Goal: Check status: Check status

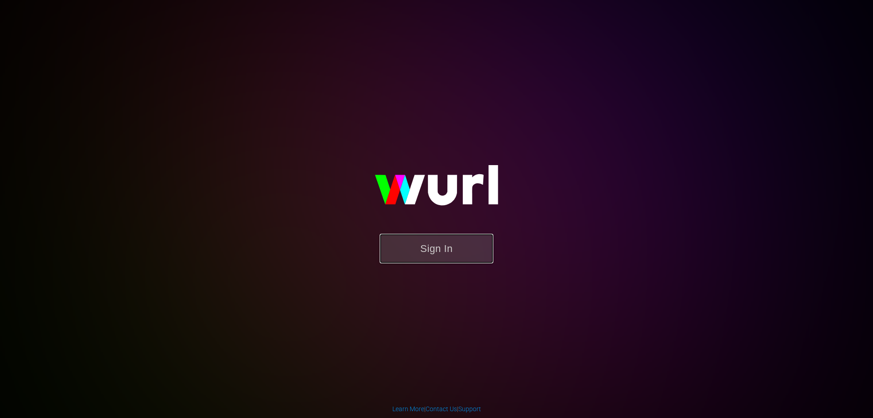
click at [458, 258] on button "Sign In" at bounding box center [437, 249] width 114 height 30
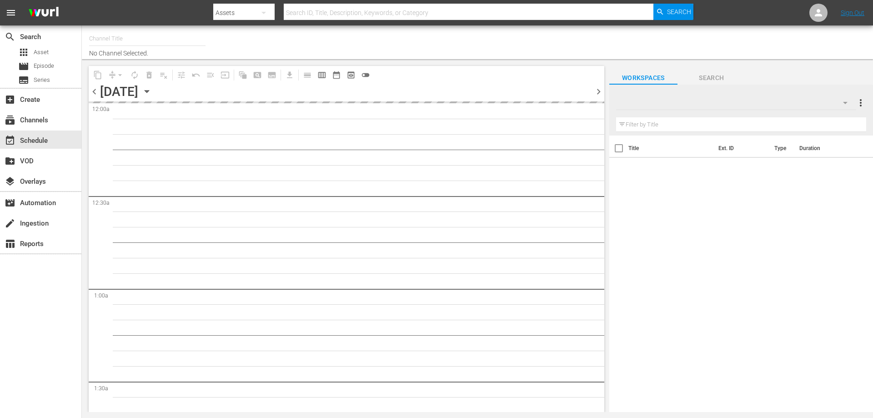
type input "RCN Más (926)"
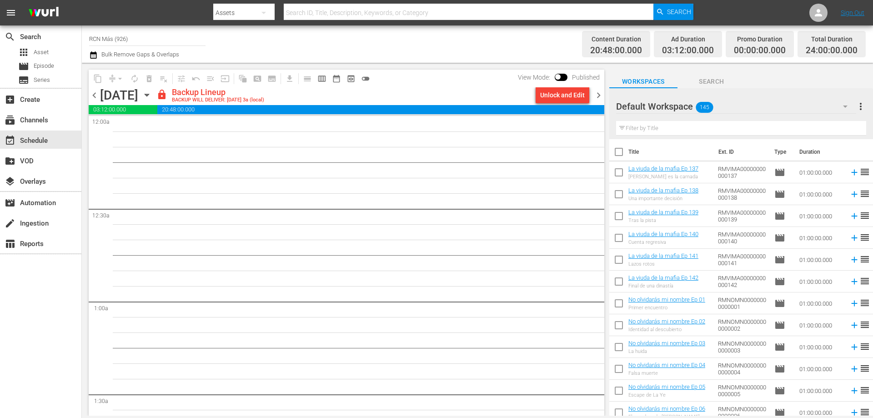
click at [96, 93] on span "chevron_left" at bounding box center [94, 95] width 11 height 11
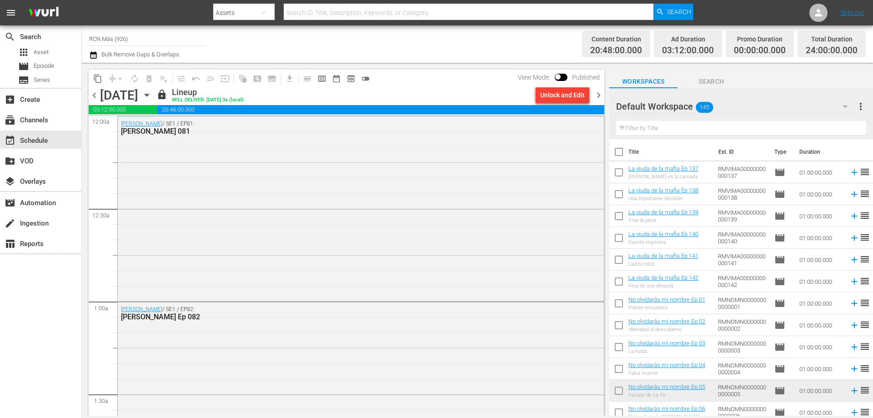
click at [602, 91] on span "chevron_right" at bounding box center [598, 95] width 11 height 11
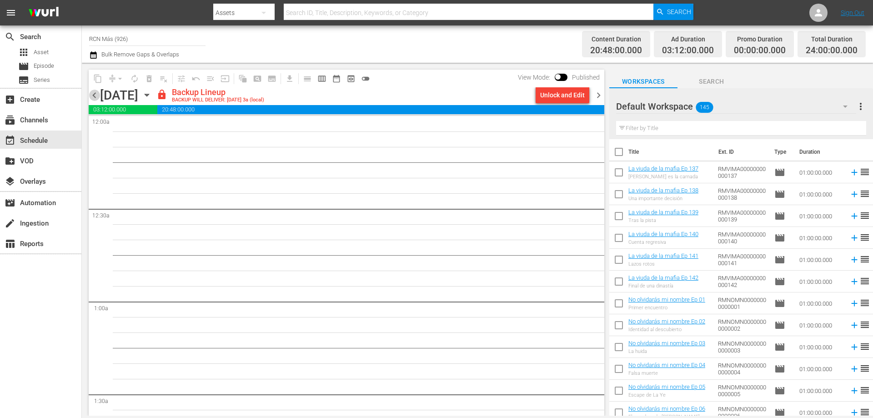
click at [92, 95] on span "chevron_left" at bounding box center [94, 95] width 11 height 11
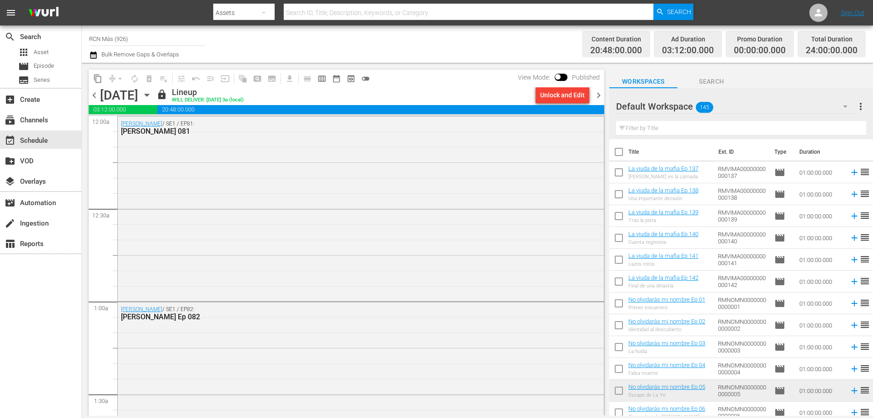
click at [94, 95] on span "chevron_left" at bounding box center [94, 95] width 11 height 11
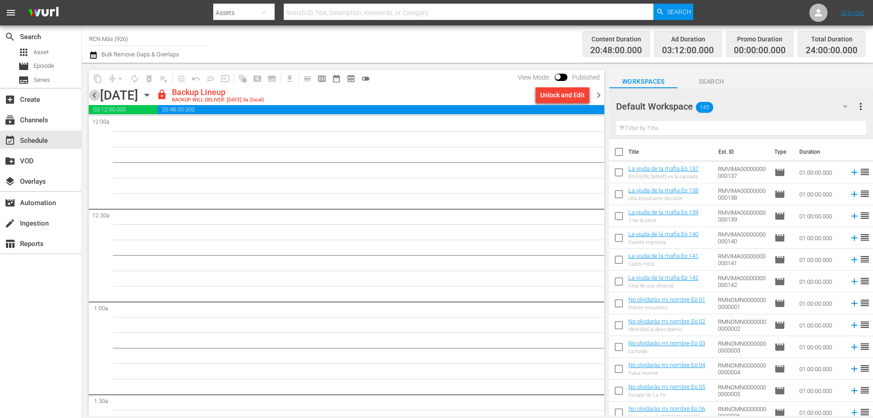
click at [94, 95] on span "chevron_left" at bounding box center [94, 95] width 11 height 11
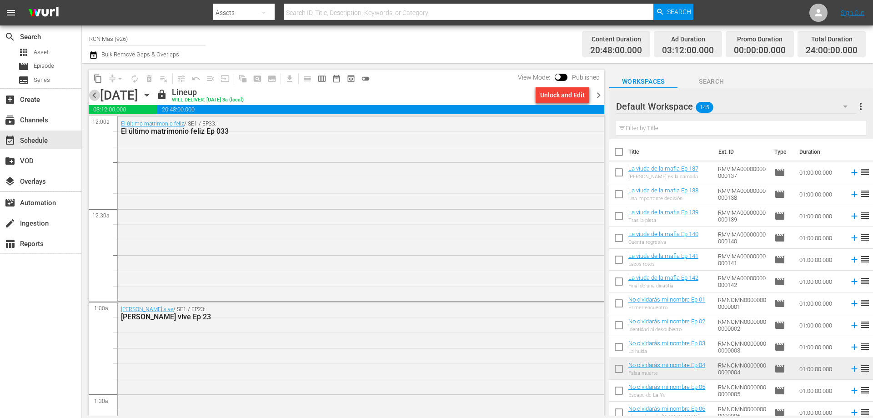
click at [94, 95] on span "chevron_left" at bounding box center [94, 95] width 11 height 11
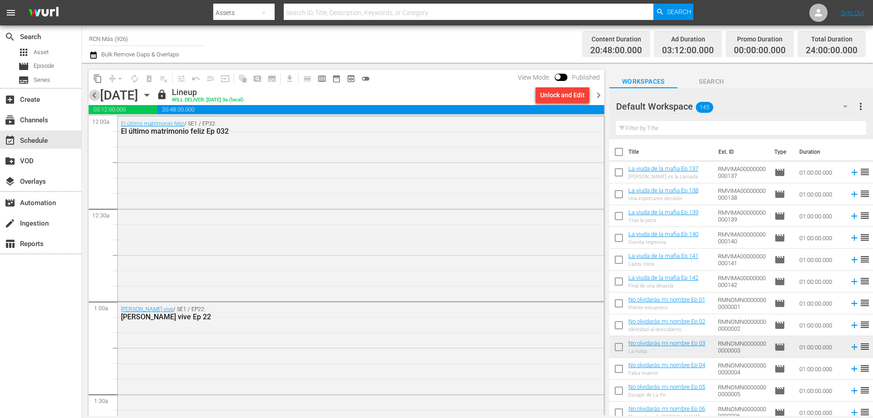
click at [94, 95] on span "chevron_left" at bounding box center [94, 95] width 11 height 11
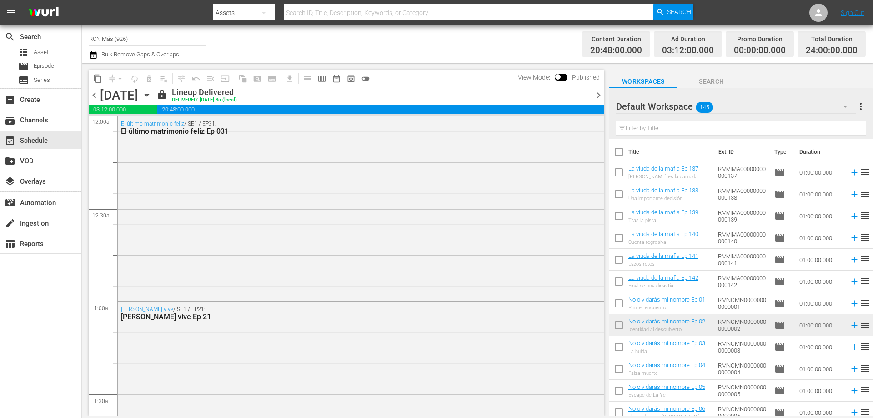
click at [594, 98] on span "chevron_right" at bounding box center [598, 95] width 11 height 11
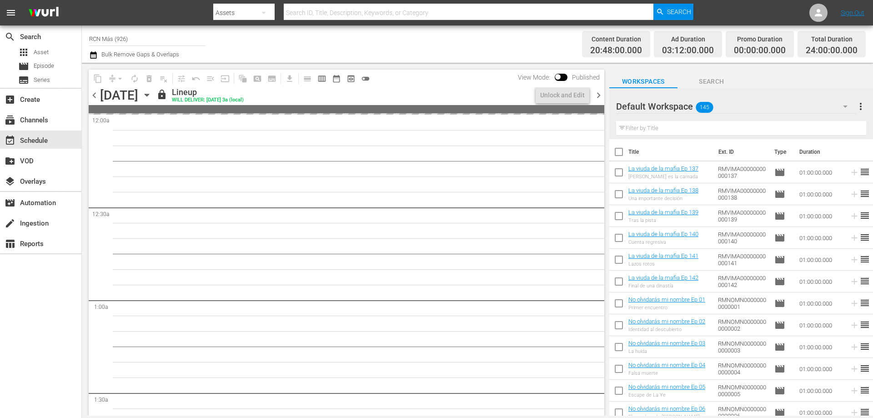
click at [598, 97] on span "chevron_right" at bounding box center [598, 95] width 11 height 11
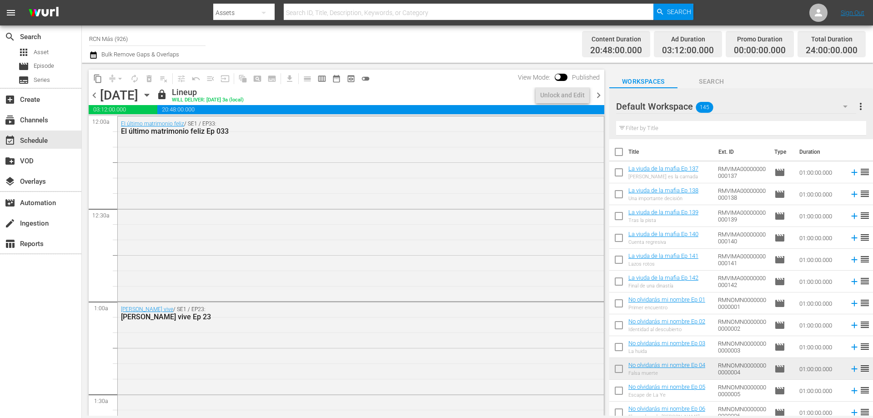
click at [597, 97] on span "chevron_right" at bounding box center [598, 95] width 11 height 11
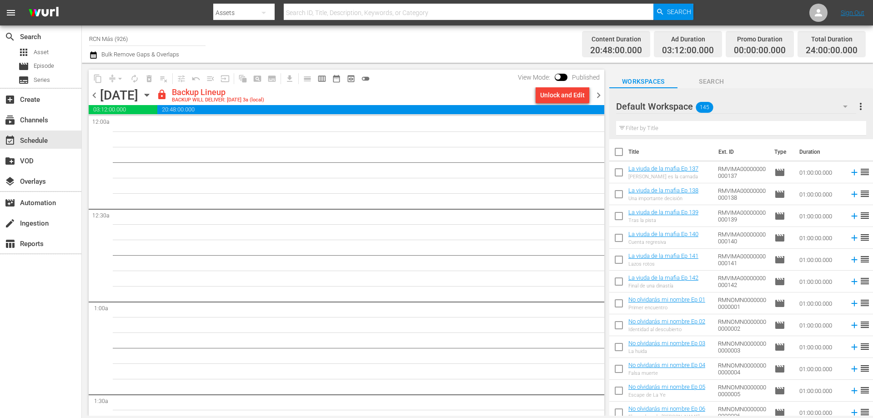
click at [595, 96] on span "chevron_right" at bounding box center [598, 95] width 11 height 11
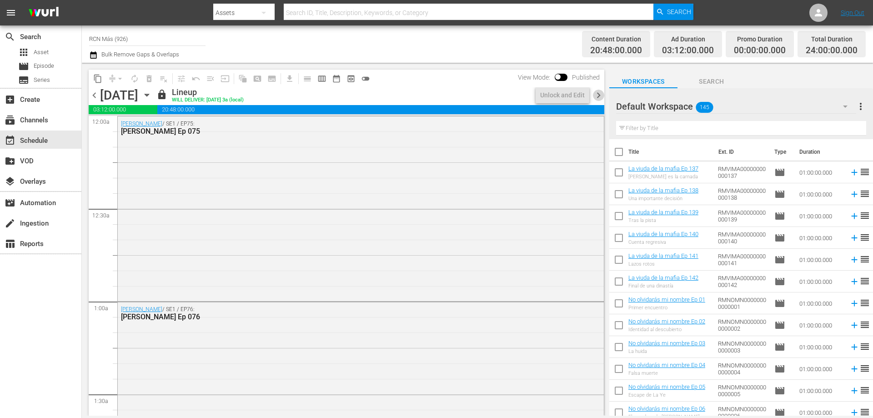
click at [600, 96] on span "chevron_right" at bounding box center [598, 95] width 11 height 11
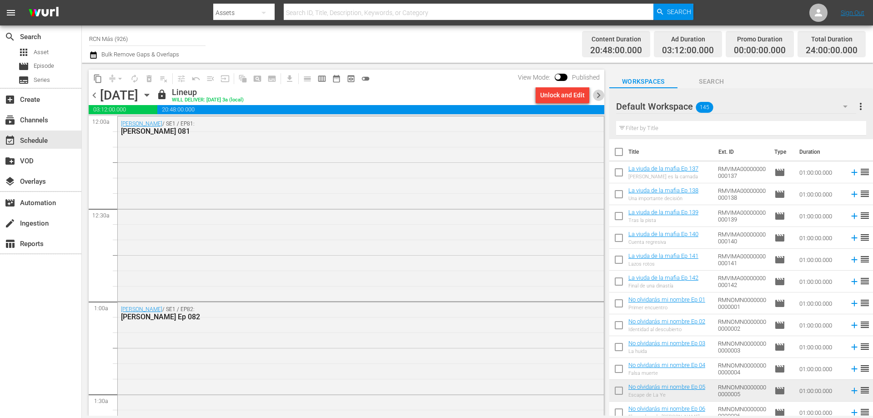
click at [600, 95] on span "chevron_right" at bounding box center [598, 95] width 11 height 11
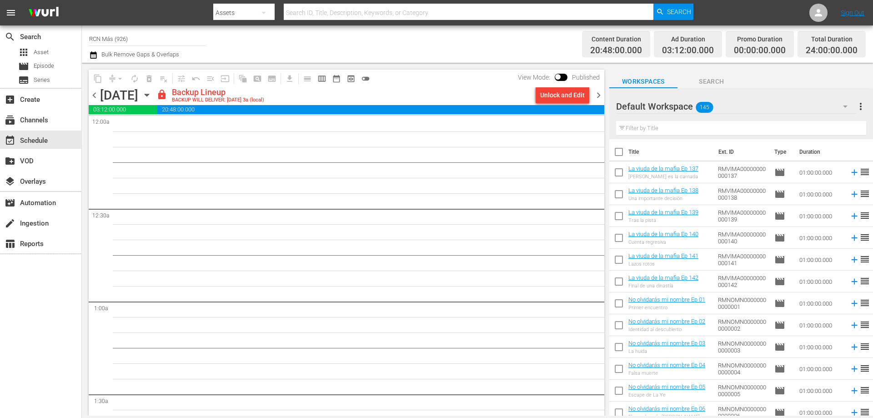
click at [598, 94] on span "chevron_right" at bounding box center [598, 95] width 11 height 11
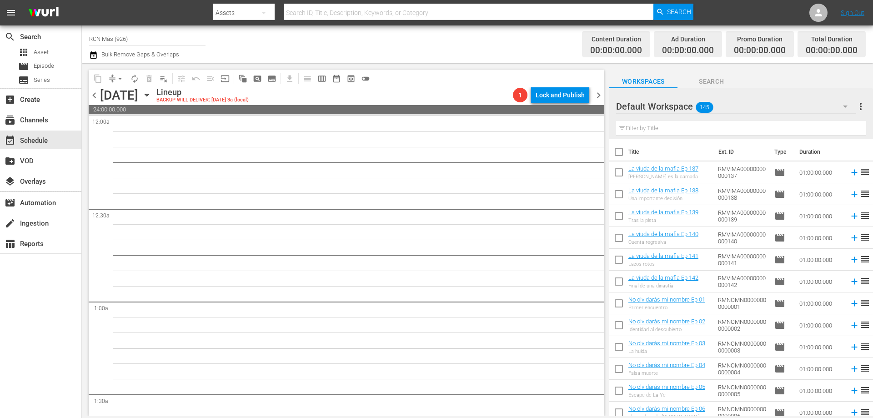
click at [96, 94] on span "chevron_left" at bounding box center [94, 95] width 11 height 11
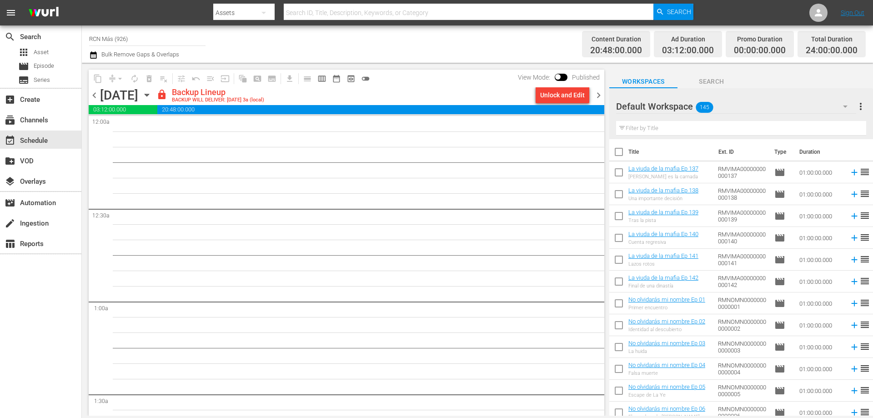
click at [96, 94] on span "chevron_left" at bounding box center [94, 95] width 11 height 11
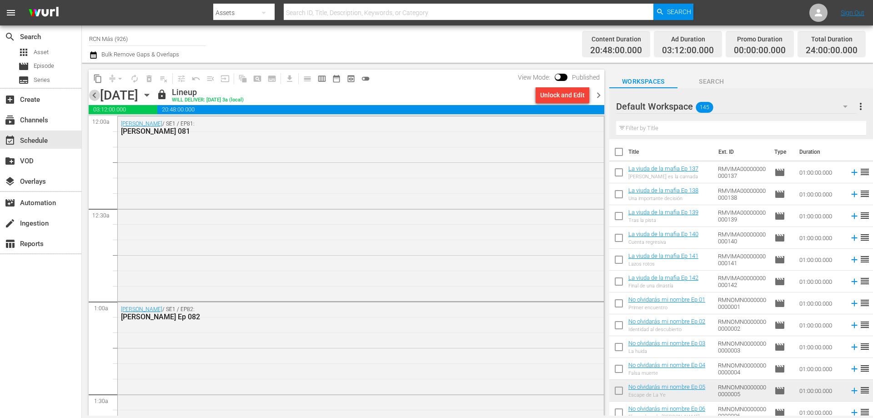
click at [92, 96] on span "chevron_left" at bounding box center [94, 95] width 11 height 11
click at [602, 94] on span "chevron_right" at bounding box center [598, 95] width 11 height 11
click at [593, 90] on button "chevron_right" at bounding box center [598, 95] width 11 height 11
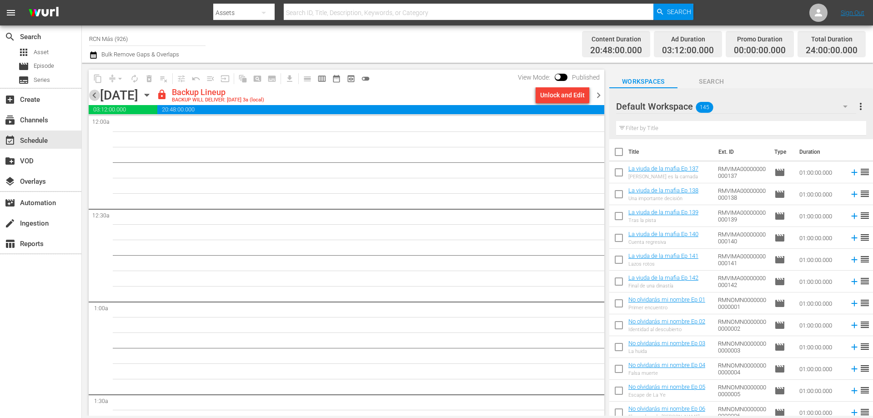
click at [96, 98] on span "chevron_left" at bounding box center [94, 95] width 11 height 11
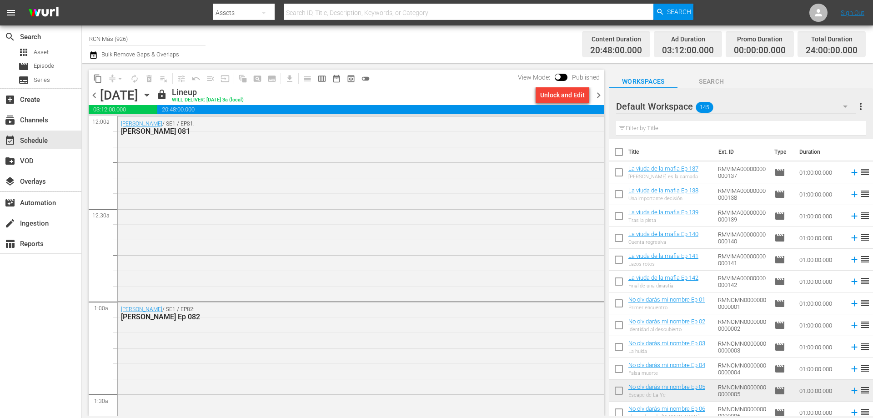
click at [375, 53] on div "Channel Title RCN Más (926) Bulk Remove Gaps & Overlaps" at bounding box center [301, 44] width 424 height 33
drag, startPoint x: 469, startPoint y: 90, endPoint x: 473, endPoint y: 79, distance: 11.8
click at [470, 89] on div "lock Lineup WILL DELIVER: 10/11 @ 3a (local)" at bounding box center [344, 94] width 376 height 15
drag, startPoint x: 520, startPoint y: 76, endPoint x: 608, endPoint y: 75, distance: 87.8
click at [608, 75] on div "content_copy compress arrow_drop_down autorenew_outlined delete_forever_outline…" at bounding box center [346, 239] width 528 height 353
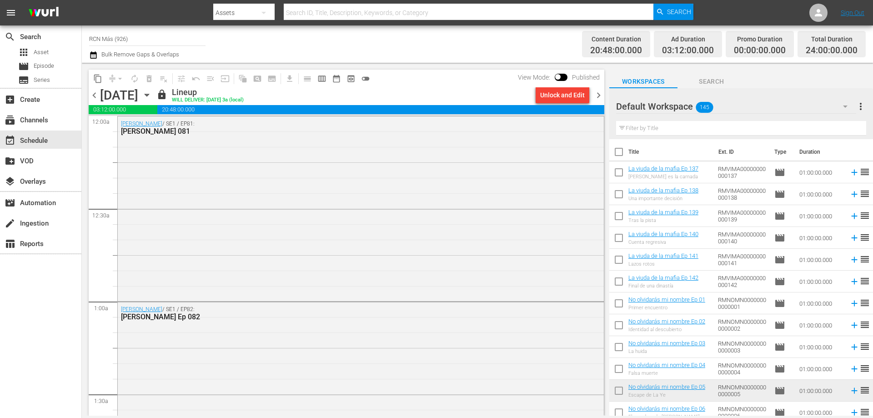
click at [538, 56] on div "Content Duration 20:48:00.000 Ad Duration 03:12:00.000 Promo Duration 00:00:00.…" at bounding box center [689, 44] width 353 height 33
click at [479, 45] on div "Channel Title RCN Más (926) Bulk Remove Gaps & Overlaps" at bounding box center [301, 44] width 424 height 33
drag, startPoint x: 519, startPoint y: 79, endPoint x: 606, endPoint y: 81, distance: 87.8
click at [606, 81] on div "content_copy compress arrow_drop_down autorenew_outlined delete_forever_outline…" at bounding box center [344, 239] width 525 height 353
click at [528, 37] on div "Content Duration 20:48:00.000 Ad Duration 03:12:00.000 Promo Duration 00:00:00.…" at bounding box center [689, 44] width 353 height 33
